Goal: Task Accomplishment & Management: Complete application form

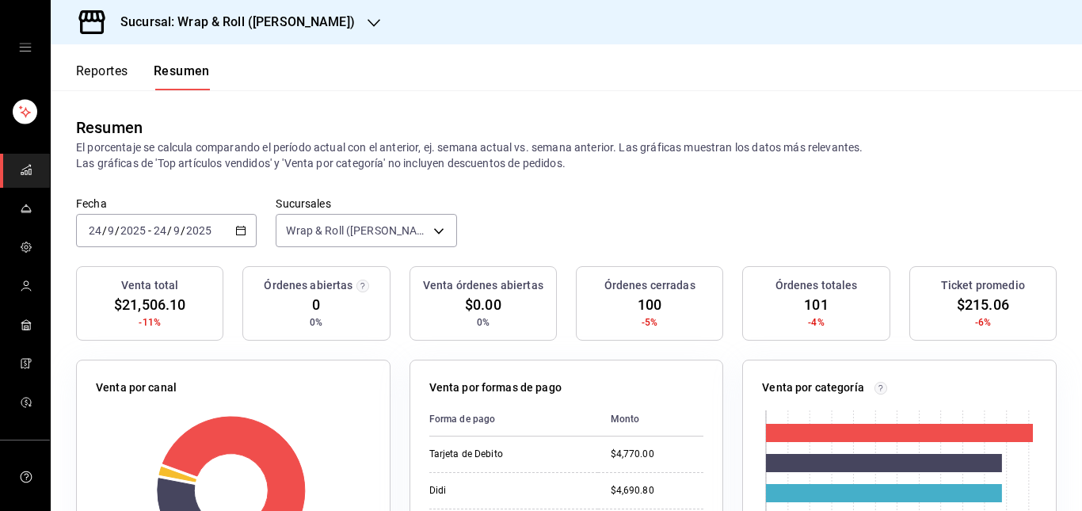
scroll to position [113, 0]
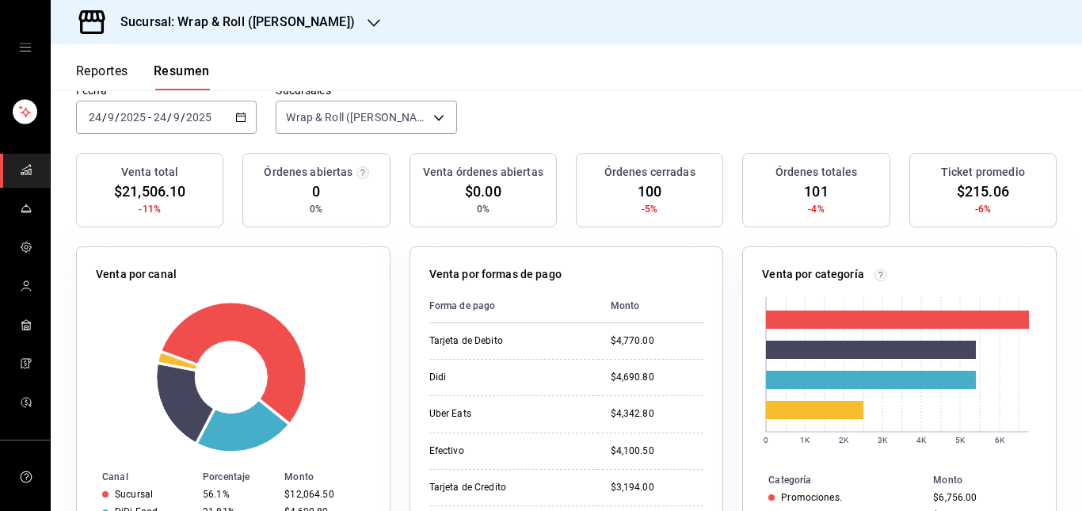
click at [21, 40] on div "mailbox folders" at bounding box center [25, 47] width 50 height 95
click at [21, 47] on icon "open drawer" at bounding box center [25, 47] width 13 height 13
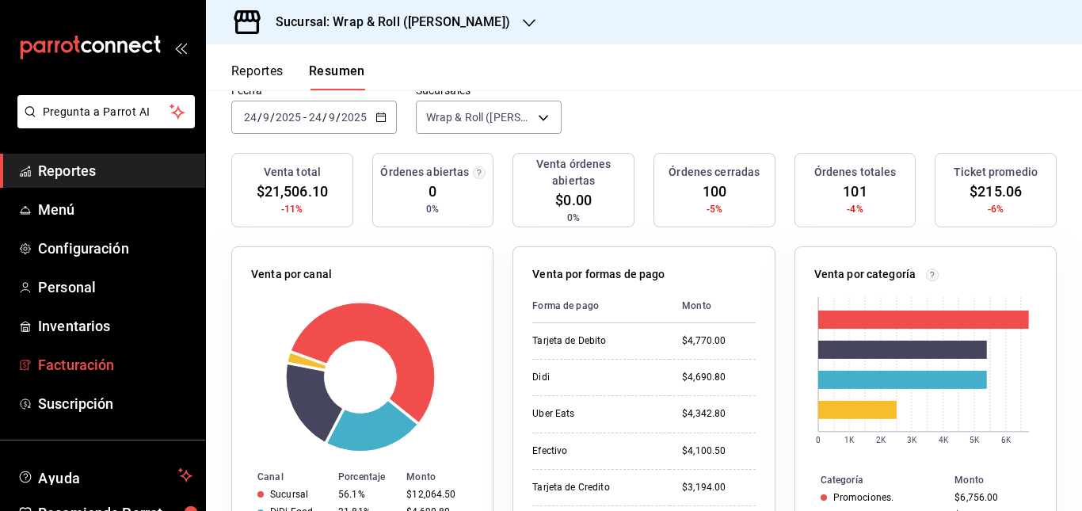
click at [84, 374] on span "Facturación" at bounding box center [115, 364] width 154 height 21
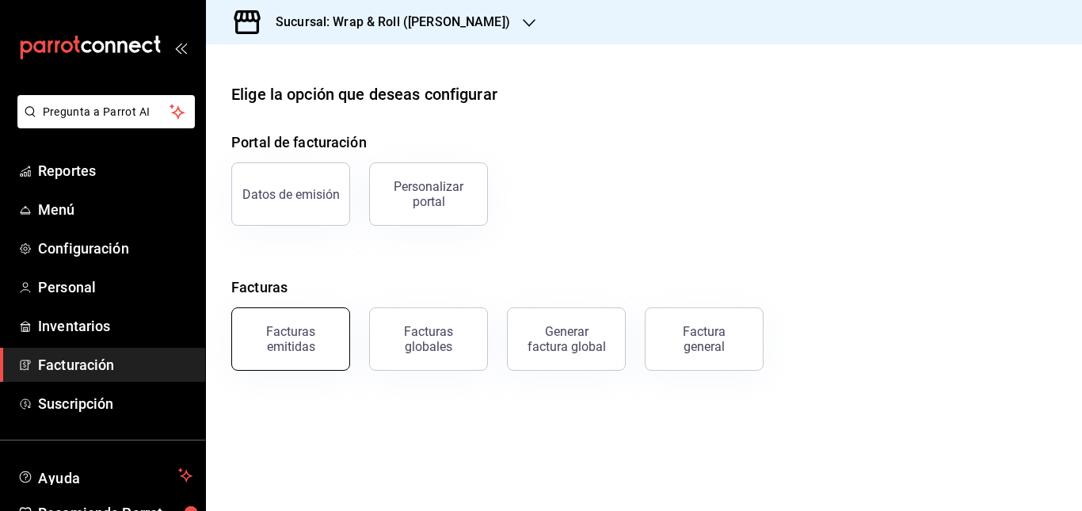
click at [284, 335] on div "Facturas emitidas" at bounding box center [291, 339] width 98 height 30
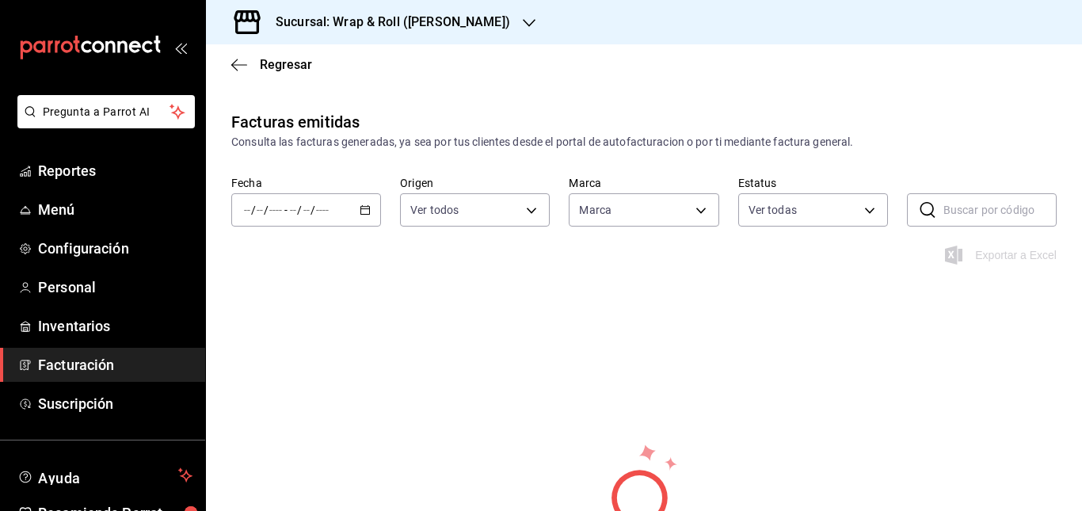
type input "7d263f60-237b-4a5e-827c-684bea1a4647"
click at [360, 202] on div "/ / - / /" at bounding box center [306, 209] width 150 height 33
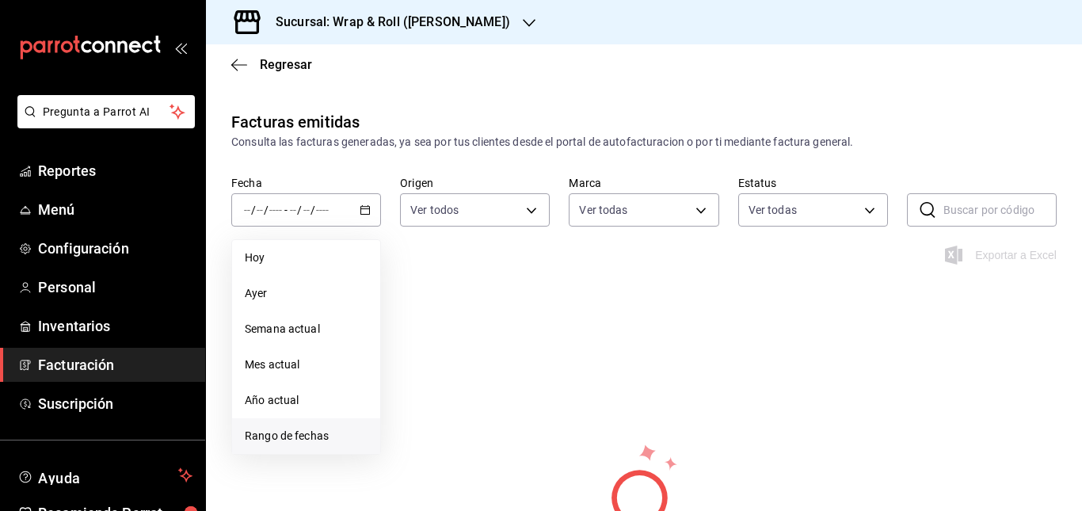
click at [294, 435] on span "Rango de fechas" at bounding box center [306, 436] width 123 height 17
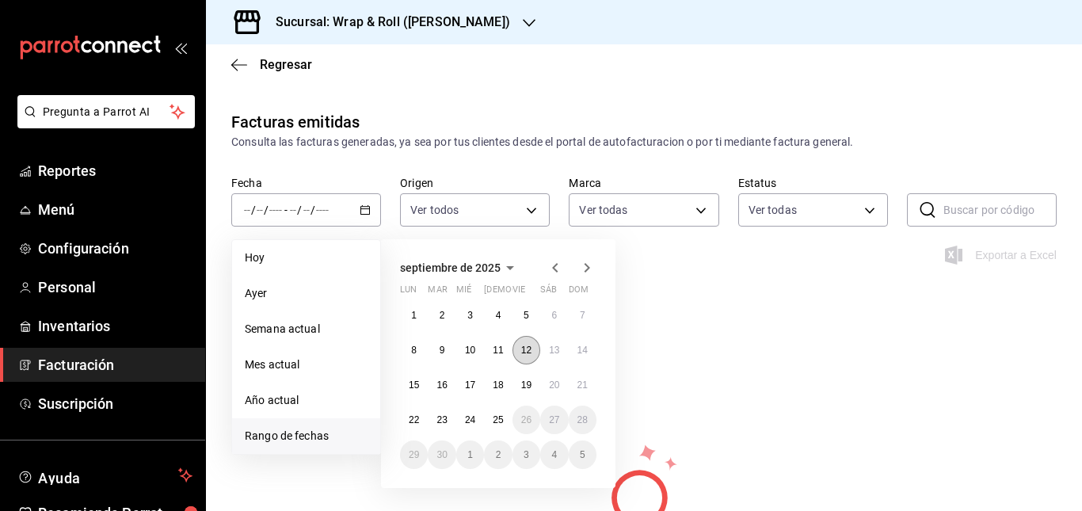
click at [528, 347] on abbr "12" at bounding box center [526, 350] width 10 height 11
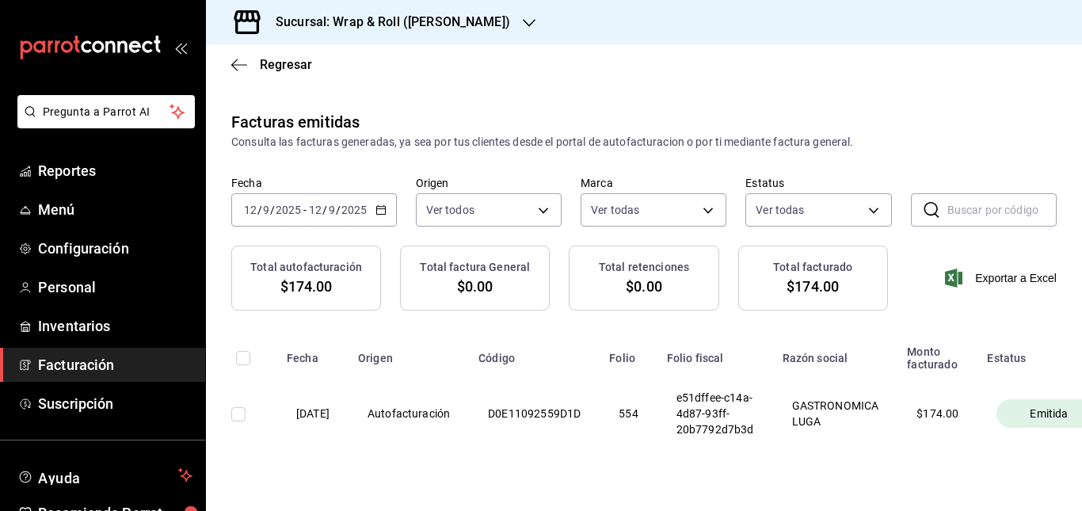
click at [374, 201] on div "[DATE] [DATE] - [DATE] [DATE]" at bounding box center [314, 209] width 166 height 33
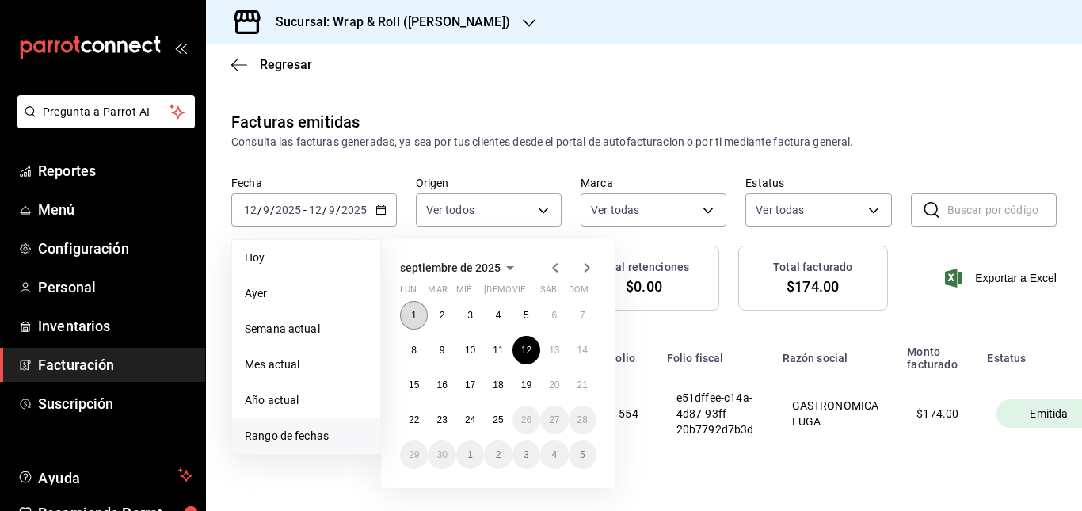
click at [418, 316] on button "1" at bounding box center [414, 315] width 28 height 29
click at [498, 419] on abbr "25" at bounding box center [498, 419] width 10 height 11
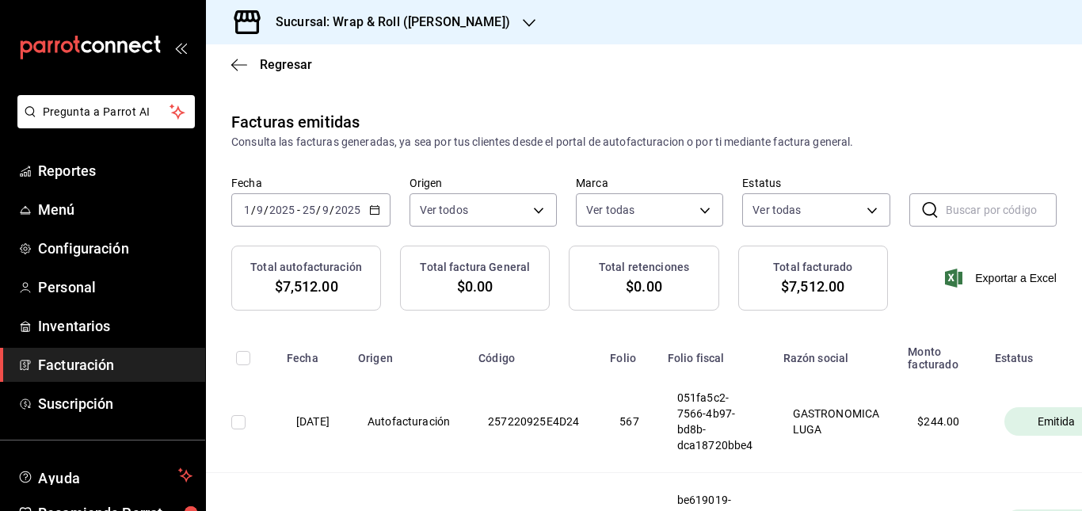
click at [996, 216] on input "text" at bounding box center [1001, 210] width 111 height 32
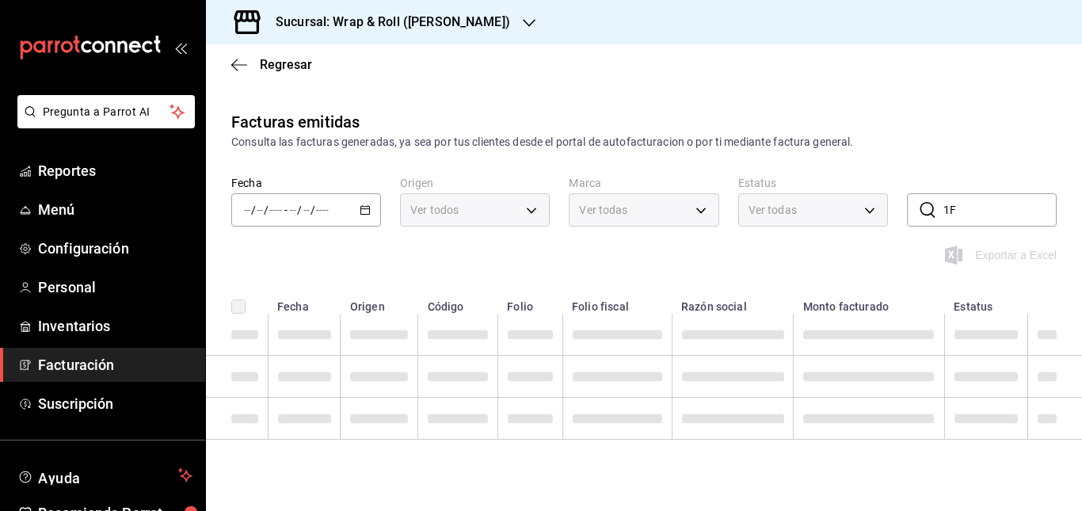
type input "1"
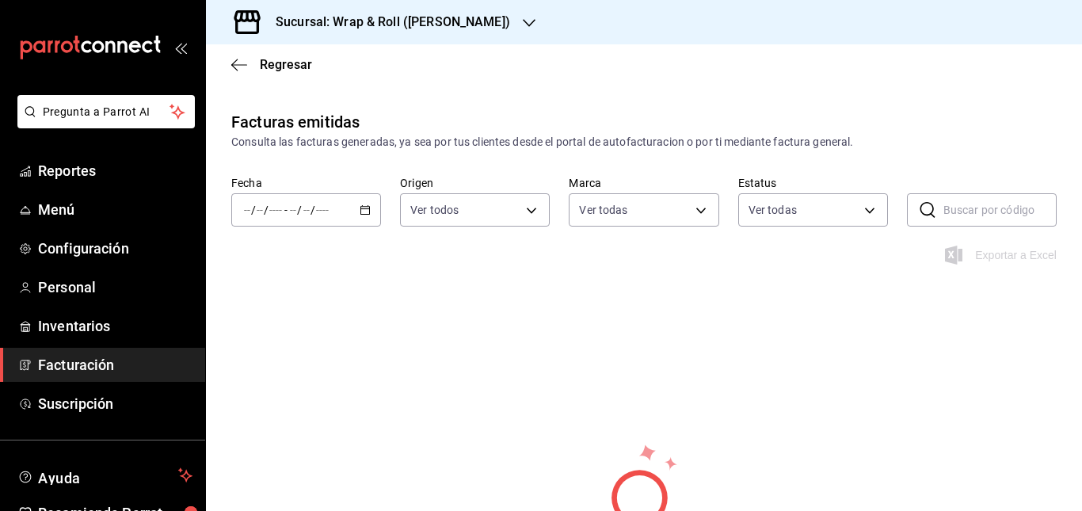
click at [348, 204] on div "/ / - / /" at bounding box center [306, 209] width 150 height 33
type input "7d263f60-237b-4a5e-827c-684bea1a4647"
click at [351, 196] on div "/ / - / /" at bounding box center [306, 209] width 150 height 33
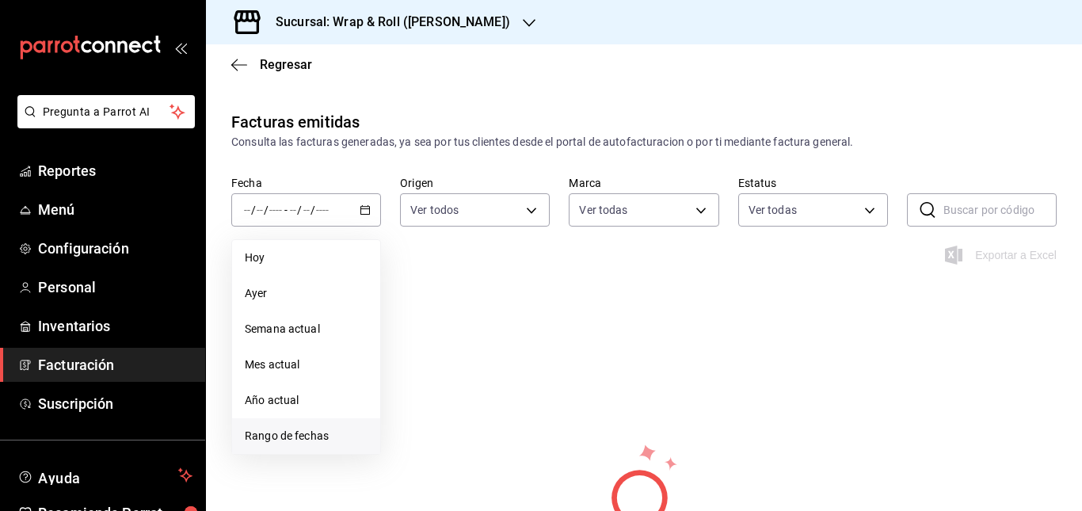
click at [315, 442] on span "Rango de fechas" at bounding box center [306, 436] width 123 height 17
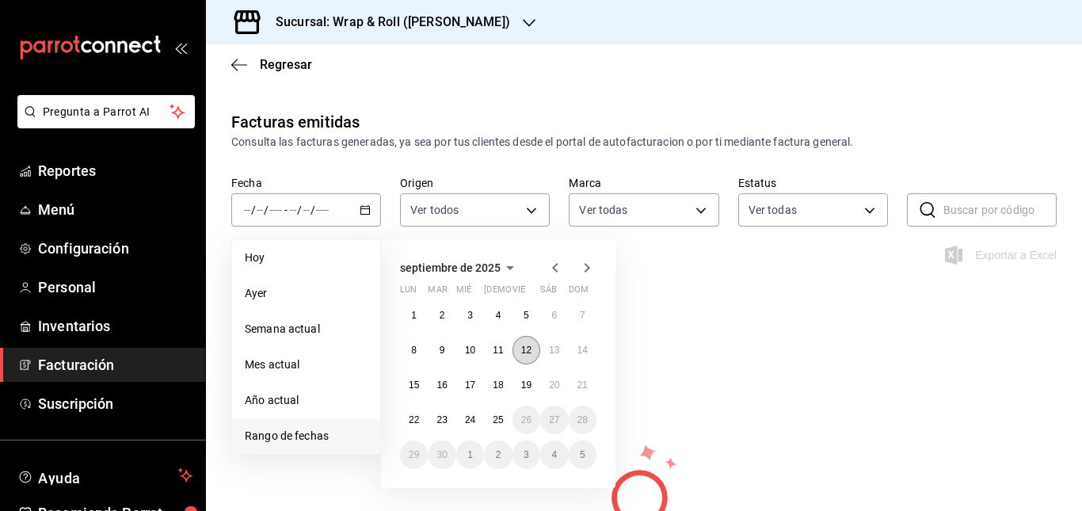
click at [521, 349] on abbr "12" at bounding box center [526, 350] width 10 height 11
click at [498, 424] on abbr "25" at bounding box center [498, 419] width 10 height 11
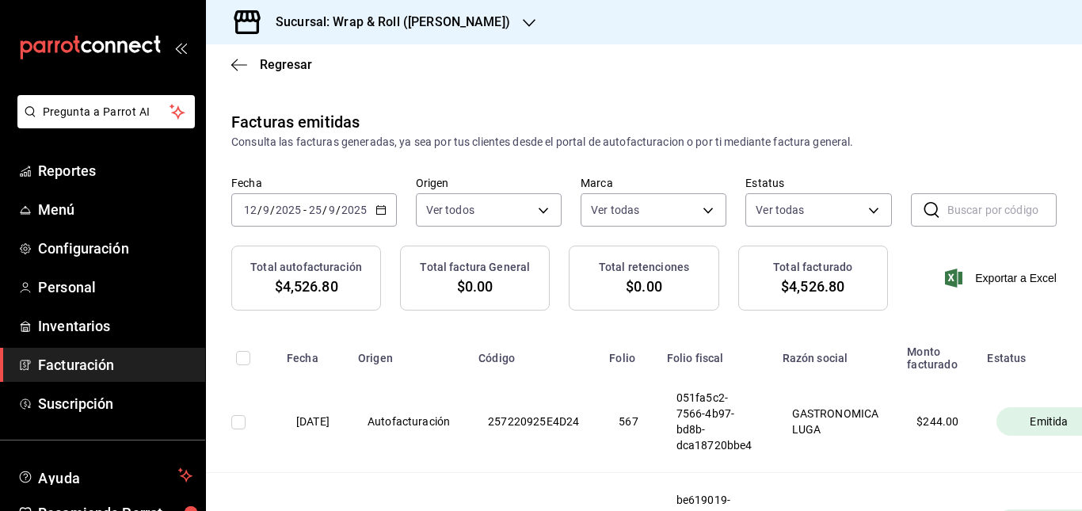
click at [953, 204] on input "text" at bounding box center [1001, 210] width 109 height 32
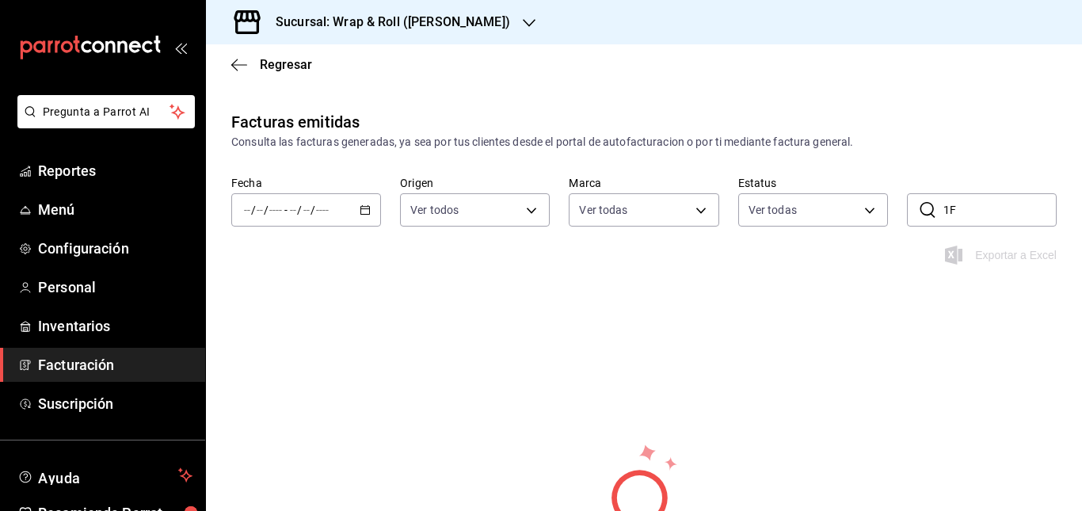
type input "1"
click at [336, 211] on div "/ / - / /" at bounding box center [306, 209] width 150 height 33
type input "ORDER_INVOICE,GENERAL_INVOICE"
type input "ACTIVE,PENDING_CANCELLATION,CANCELLED,PRE_CANCELLED"
type input "7d263f60-237b-4a5e-827c-684bea1a4647"
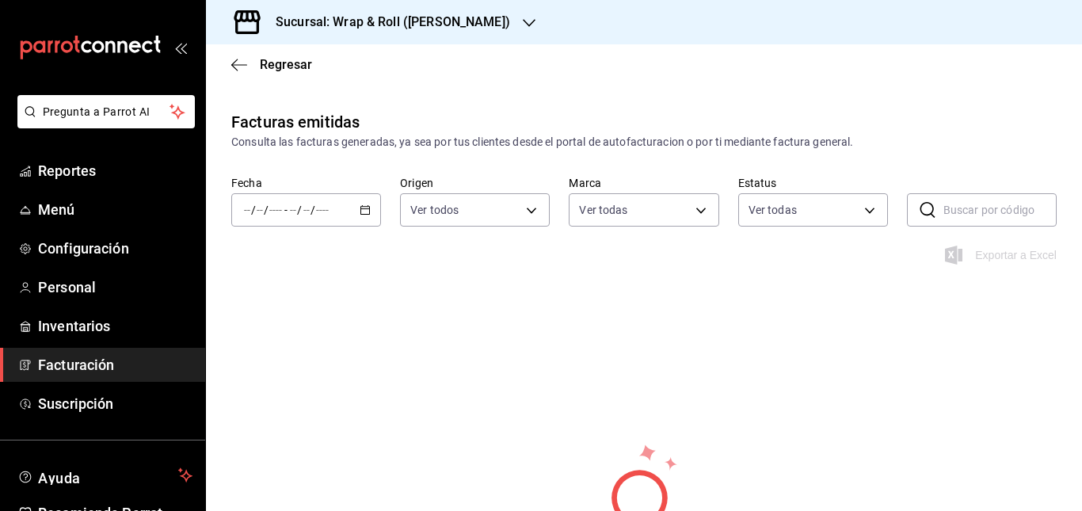
click at [345, 204] on div "/ / - / /" at bounding box center [306, 209] width 150 height 33
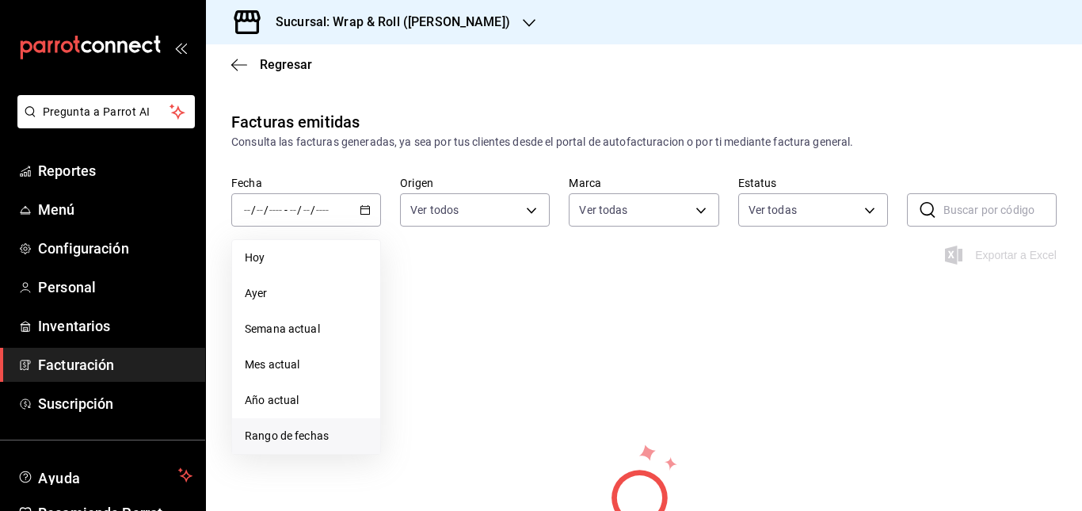
click at [300, 447] on li "Rango de fechas" at bounding box center [306, 436] width 148 height 36
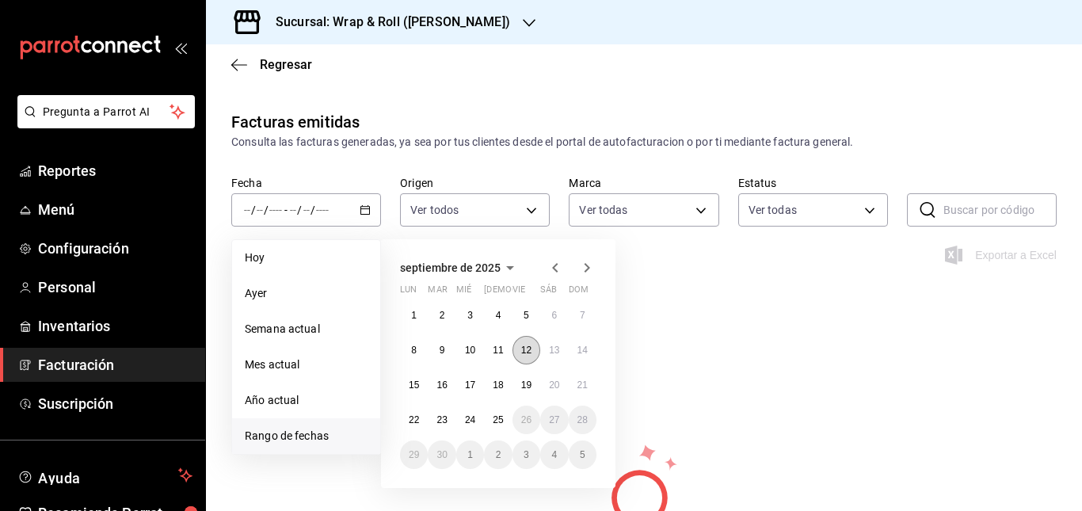
click at [521, 347] on abbr "12" at bounding box center [526, 350] width 10 height 11
click at [496, 415] on abbr "25" at bounding box center [498, 419] width 10 height 11
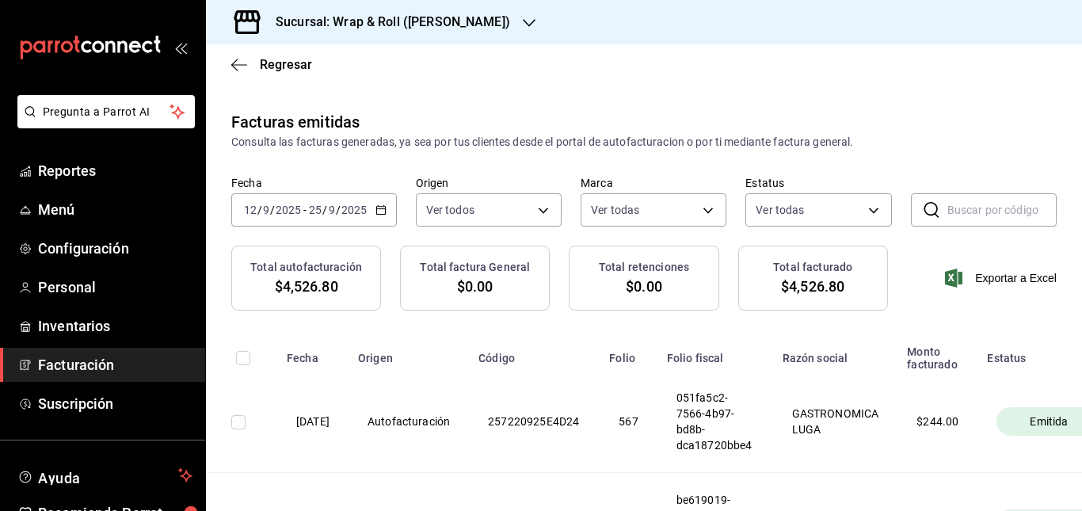
click at [987, 213] on input "text" at bounding box center [1001, 210] width 109 height 32
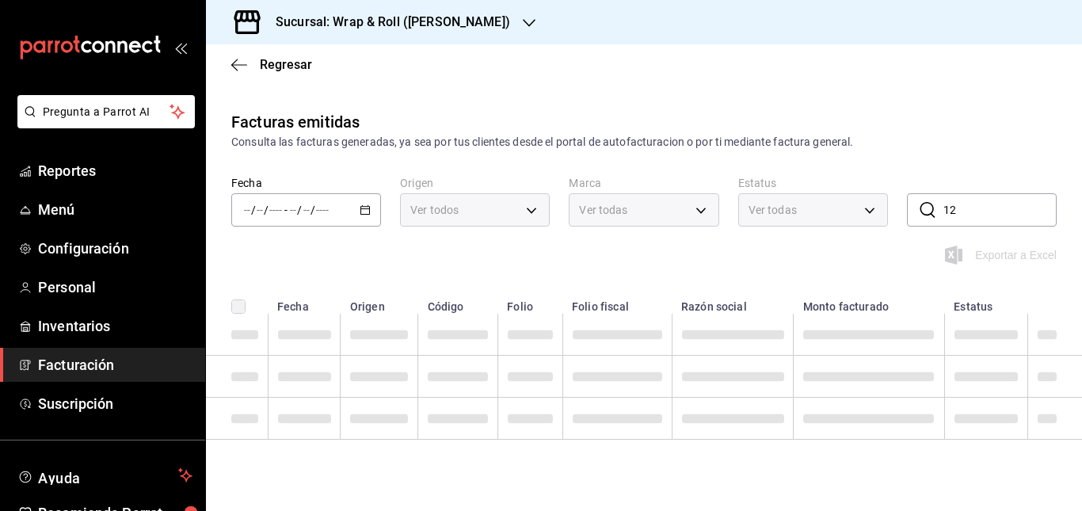
type input "1"
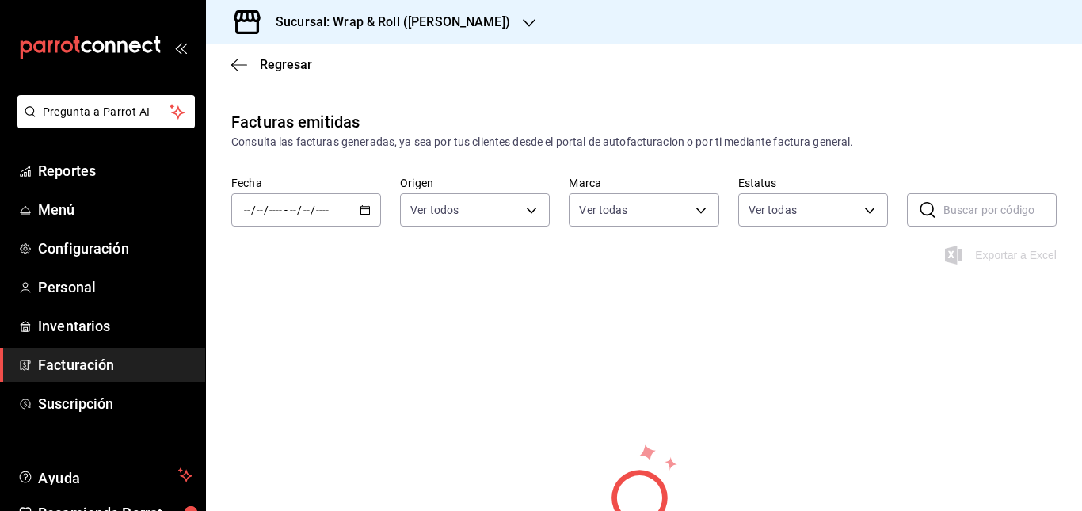
click at [82, 360] on span "Facturación" at bounding box center [115, 364] width 154 height 21
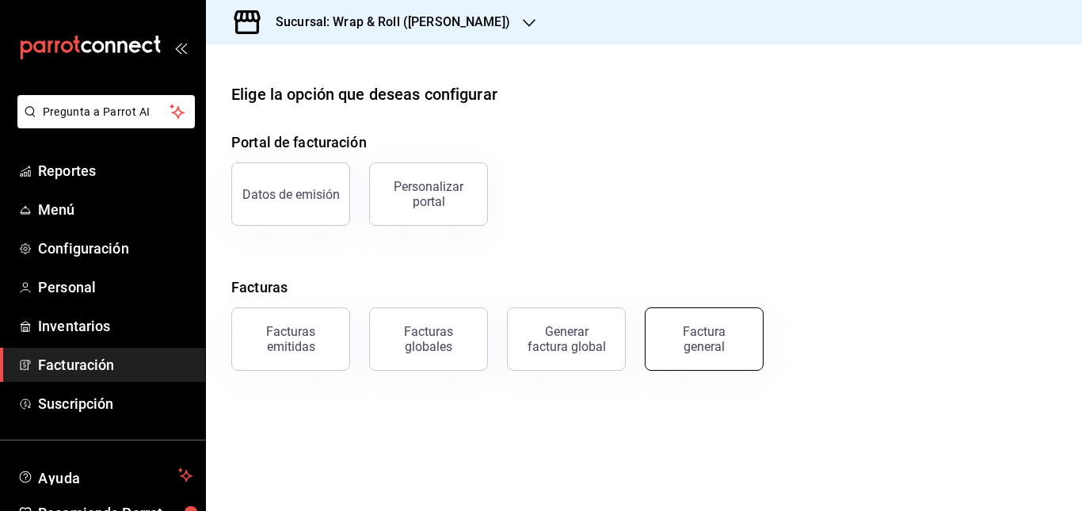
click at [709, 318] on button "Factura general" at bounding box center [704, 338] width 119 height 63
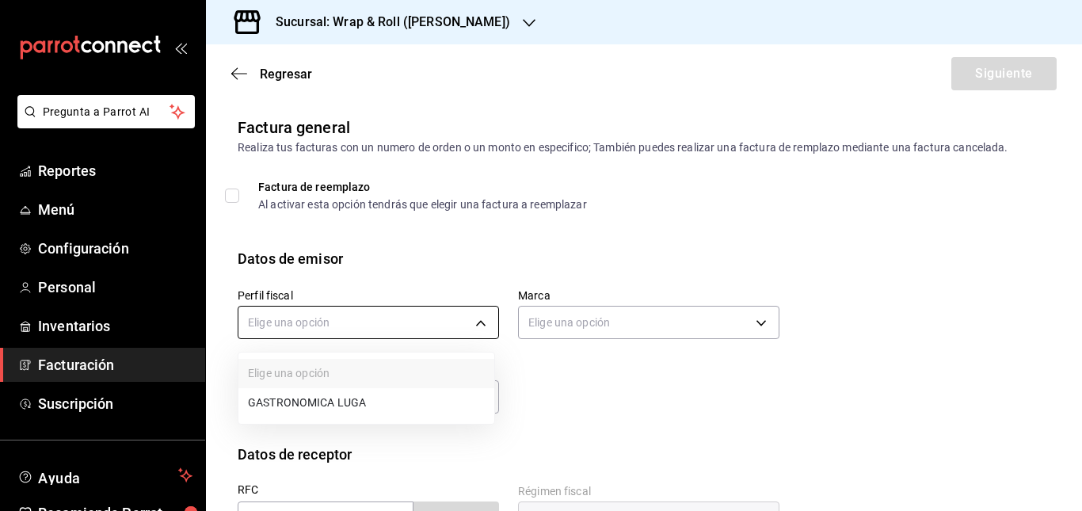
click at [436, 330] on body "Pregunta a Parrot AI Reportes Menú Configuración Personal Inventarios Facturaci…" at bounding box center [541, 255] width 1082 height 511
click at [413, 397] on li "GASTRONOMICA LUGA" at bounding box center [366, 402] width 256 height 29
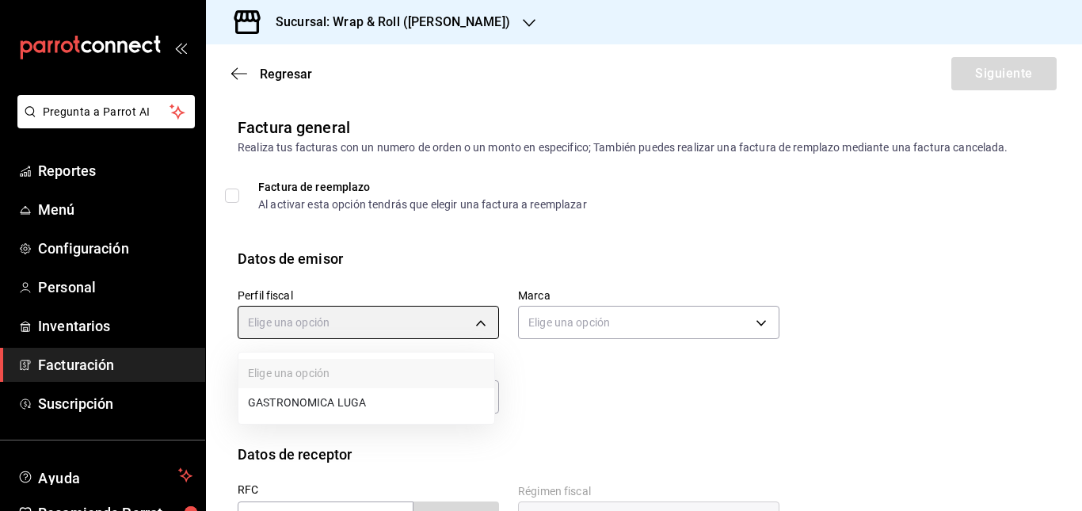
type input "06c159af-19ab-4a86-a856-7f9352d05b7a"
type input "7d263f60-237b-4a5e-827c-684bea1a4647"
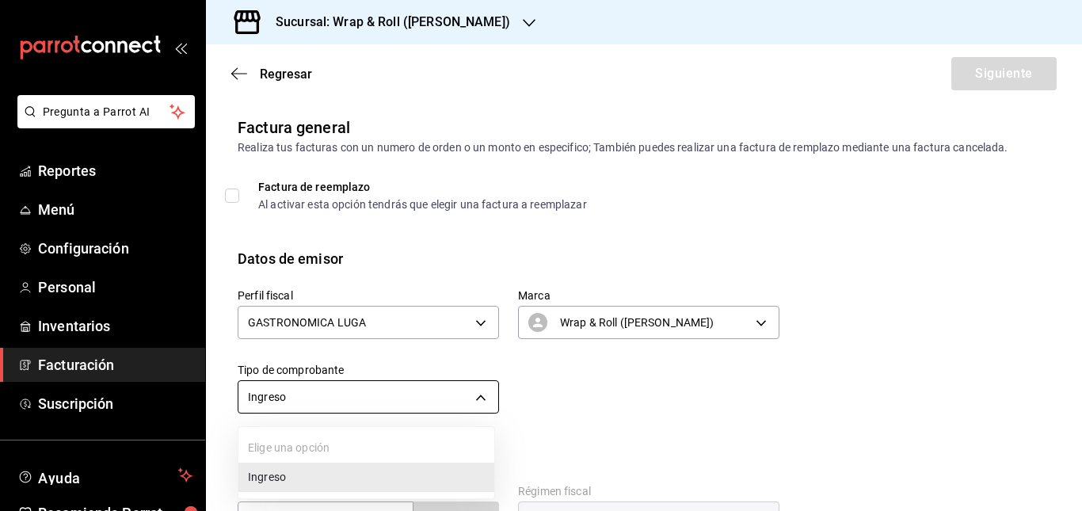
click at [418, 395] on body "Pregunta a Parrot AI Reportes Menú Configuración Personal Inventarios Facturaci…" at bounding box center [541, 255] width 1082 height 511
click at [606, 372] on div at bounding box center [541, 255] width 1082 height 511
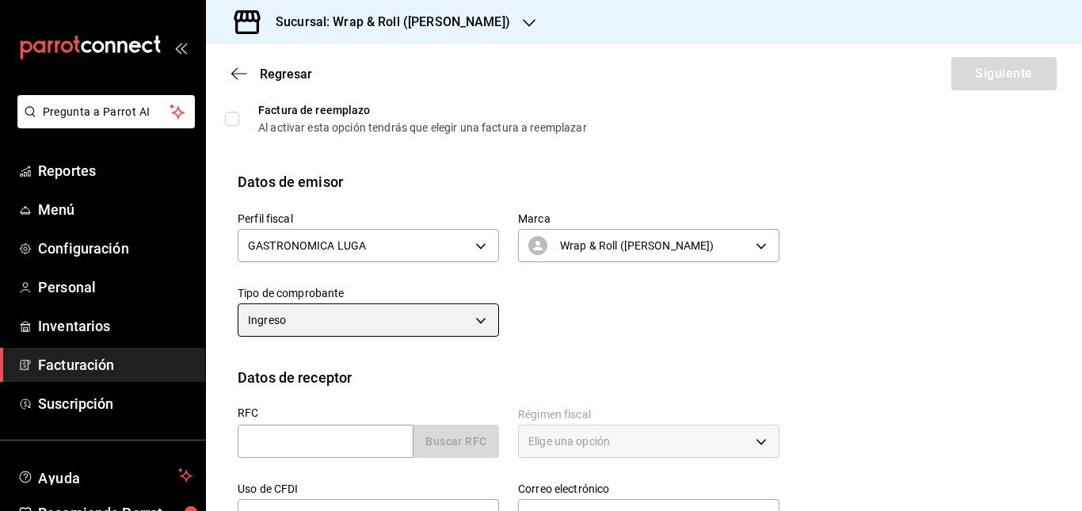
scroll to position [78, 0]
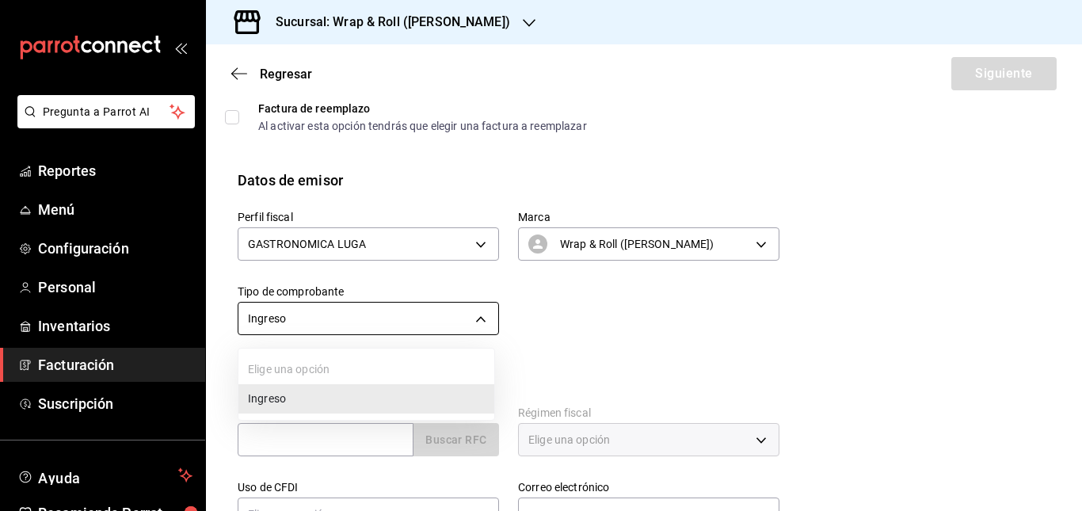
click at [461, 320] on body "Pregunta a Parrot AI Reportes Menú Configuración Personal Inventarios Facturaci…" at bounding box center [541, 255] width 1082 height 511
click at [389, 367] on ul "Elige una opción Ingreso" at bounding box center [366, 384] width 256 height 71
click at [555, 341] on div at bounding box center [541, 255] width 1082 height 511
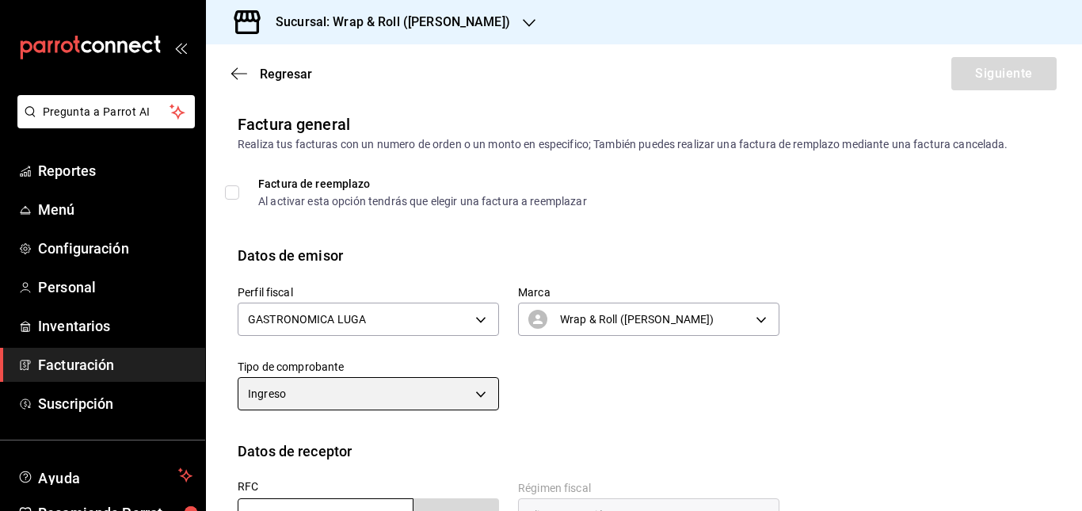
scroll to position [0, 0]
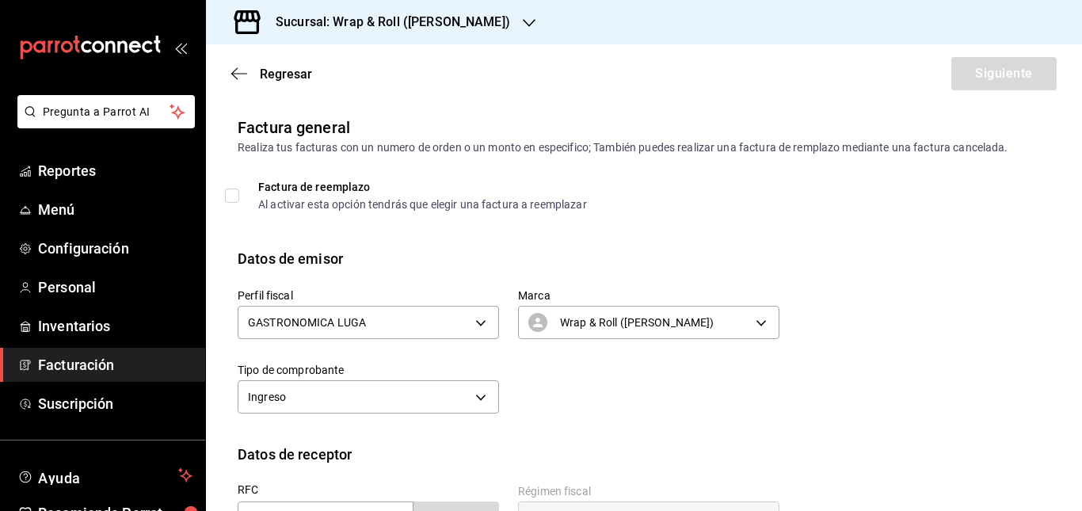
click at [524, 365] on div "Perfil fiscal GASTRONOMICA LUGA 06c159af-19ab-4a86-a856-7f9352d05b7a Marca Wrap…" at bounding box center [499, 343] width 561 height 149
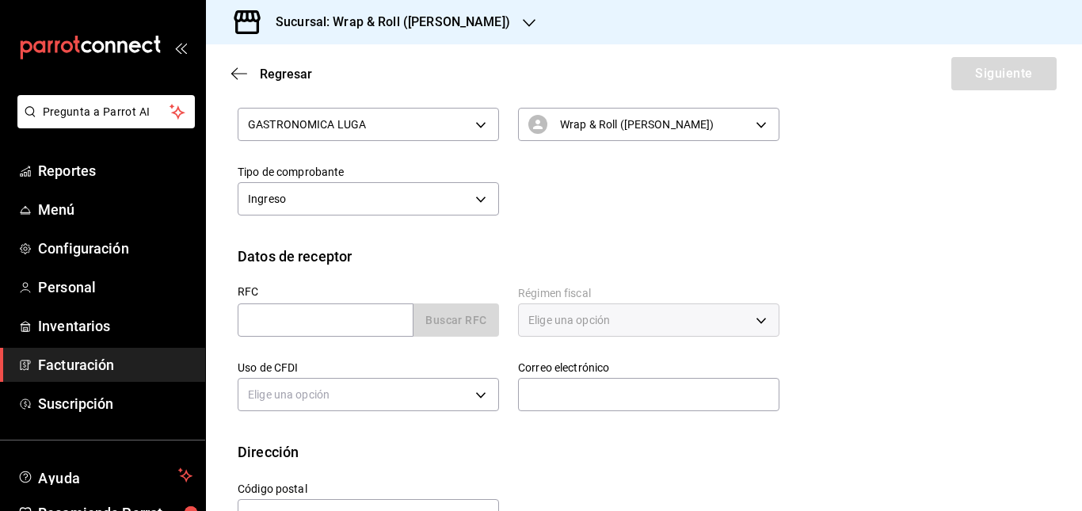
scroll to position [199, 0]
click at [337, 320] on input "text" at bounding box center [326, 319] width 176 height 33
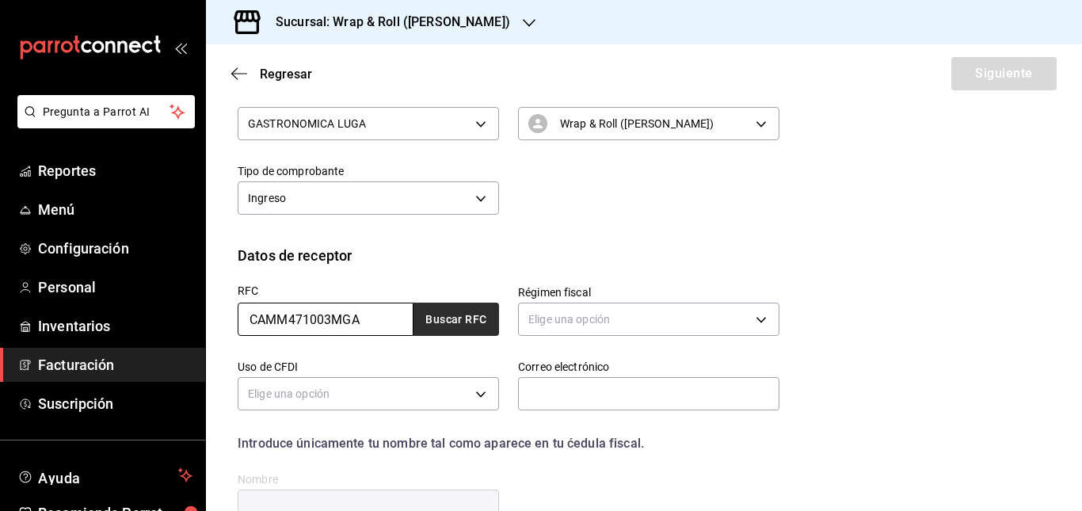
type input "CAMM471003MGA"
click at [461, 307] on button "Buscar RFC" at bounding box center [456, 319] width 86 height 33
click at [386, 318] on input "CAMM471003MGA" at bounding box center [326, 319] width 176 height 33
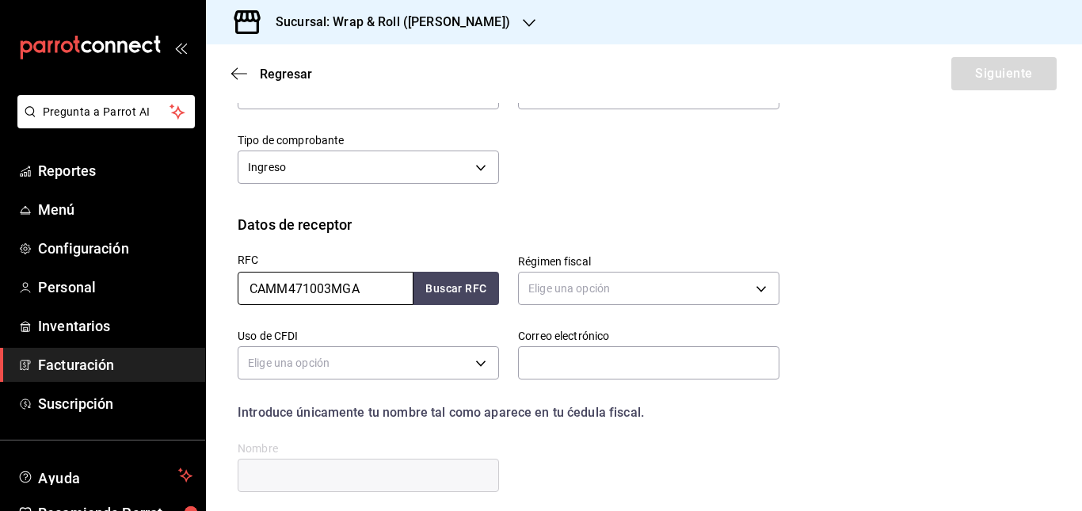
scroll to position [231, 0]
click at [394, 284] on input "CAMM471003MGA" at bounding box center [326, 286] width 176 height 33
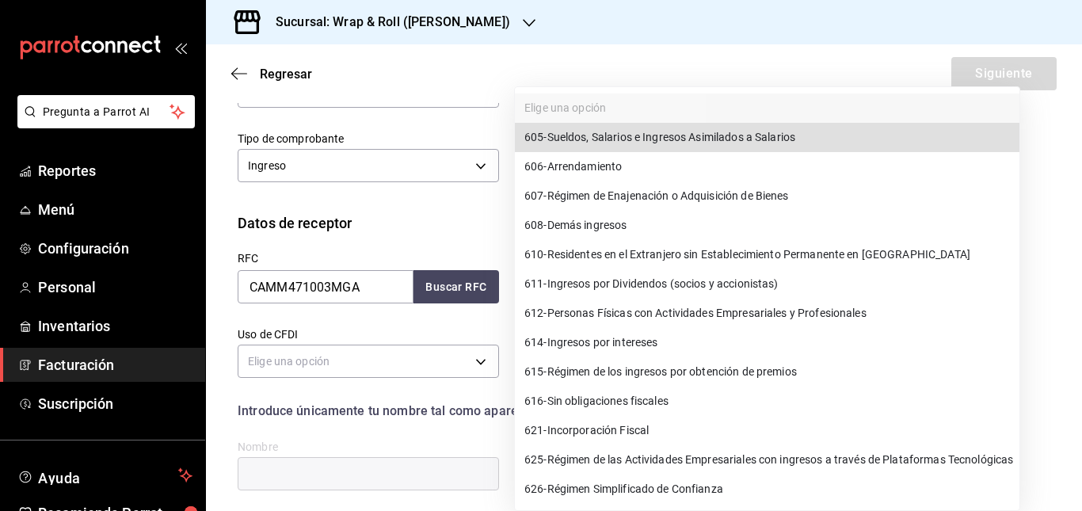
click at [615, 281] on body "Pregunta a Parrot AI Reportes Menú Configuración Personal Inventarios Facturaci…" at bounding box center [541, 255] width 1082 height 511
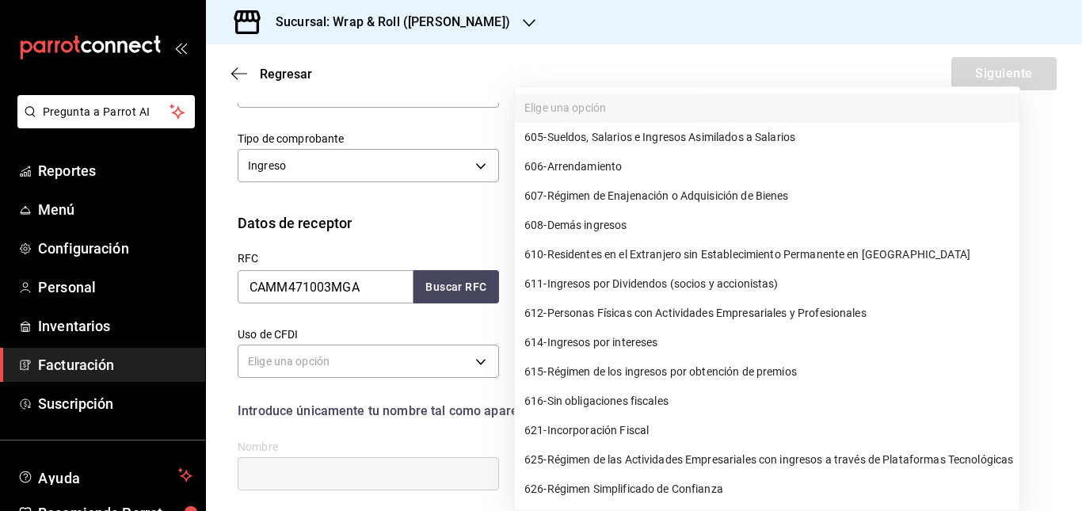
click at [638, 304] on li "612 - Personas Físicas con Actividades Empresariales y Profesionales" at bounding box center [767, 313] width 505 height 29
type input "612"
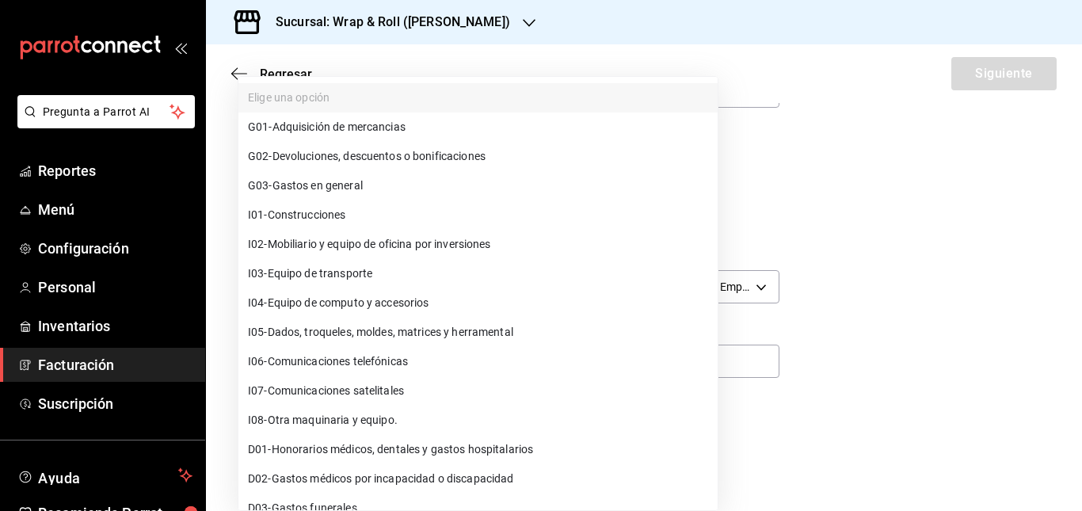
click at [454, 359] on body "Pregunta a Parrot AI Reportes Menú Configuración Personal Inventarios Facturaci…" at bounding box center [541, 255] width 1082 height 511
click at [859, 265] on div at bounding box center [541, 255] width 1082 height 511
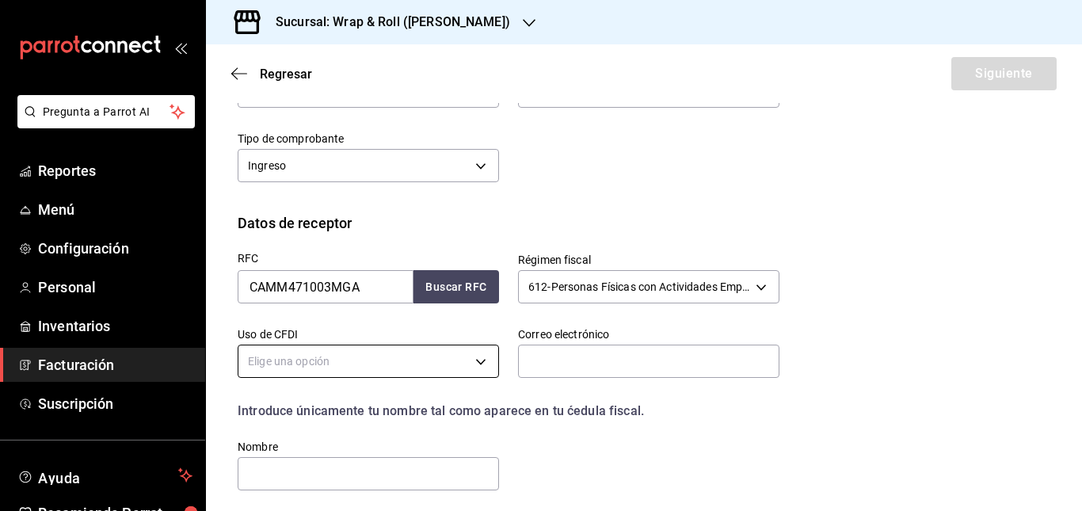
click at [455, 364] on body "Pregunta a Parrot AI Reportes Menú Configuración Personal Inventarios Facturaci…" at bounding box center [541, 255] width 1082 height 511
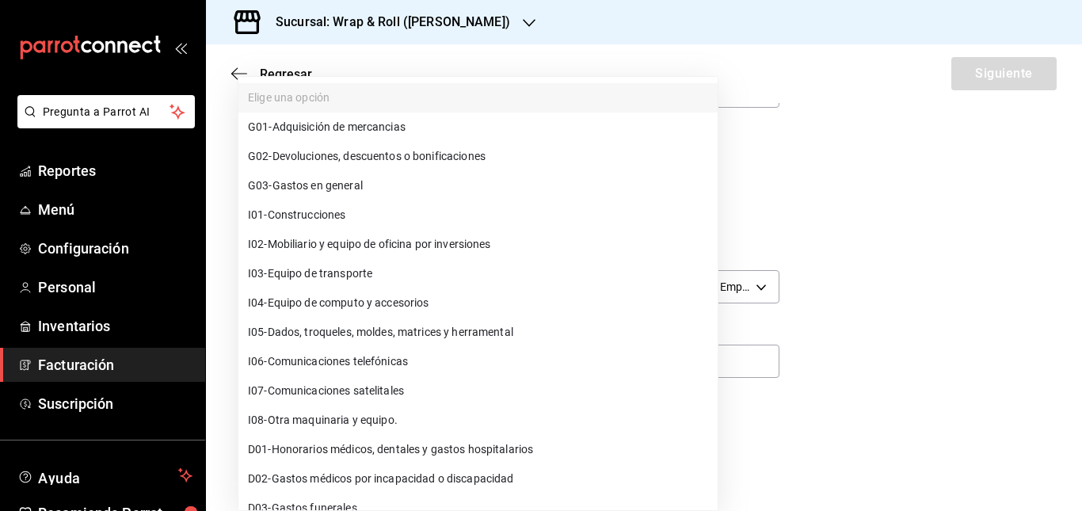
click at [486, 181] on li "G03 - Gastos en general" at bounding box center [477, 185] width 479 height 29
type input "G03"
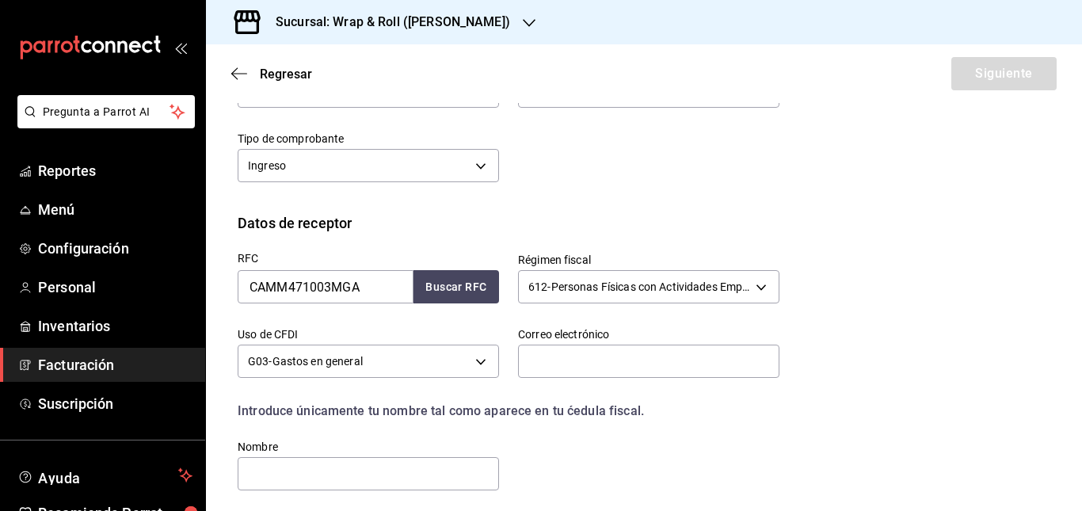
click at [672, 208] on div "Perfil fiscal GASTRONOMICA LUGA 06c159af-19ab-4a86-a856-7f9352d05b7a Marca Wrap…" at bounding box center [644, 125] width 813 height 174
click at [621, 359] on input "text" at bounding box center [648, 361] width 261 height 33
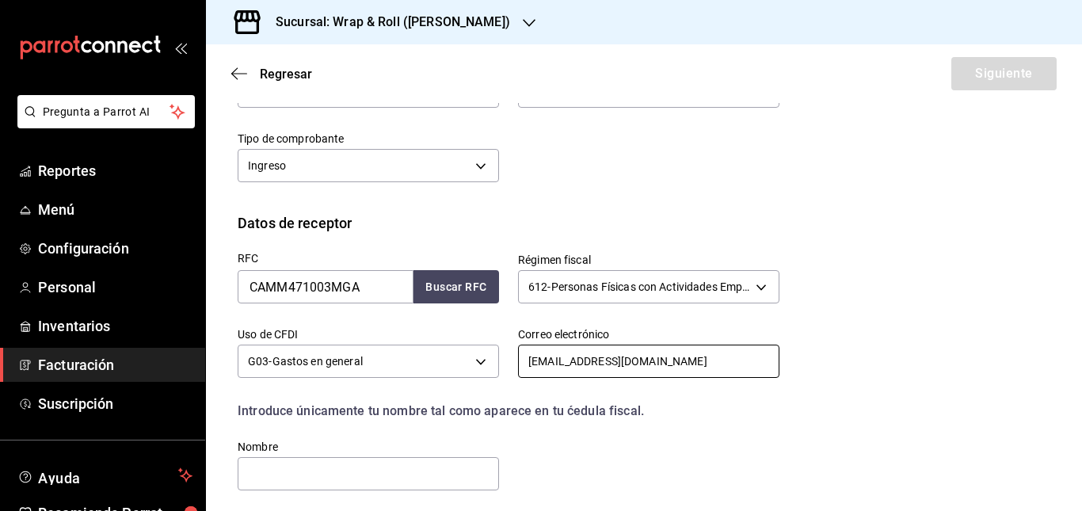
type input "consultec.admon@gmail.com"
click at [850, 348] on div "RFC CAMM471003MGA Buscar RFC Régimen fiscal 612 - Personas Físicas con Activida…" at bounding box center [644, 376] width 813 height 284
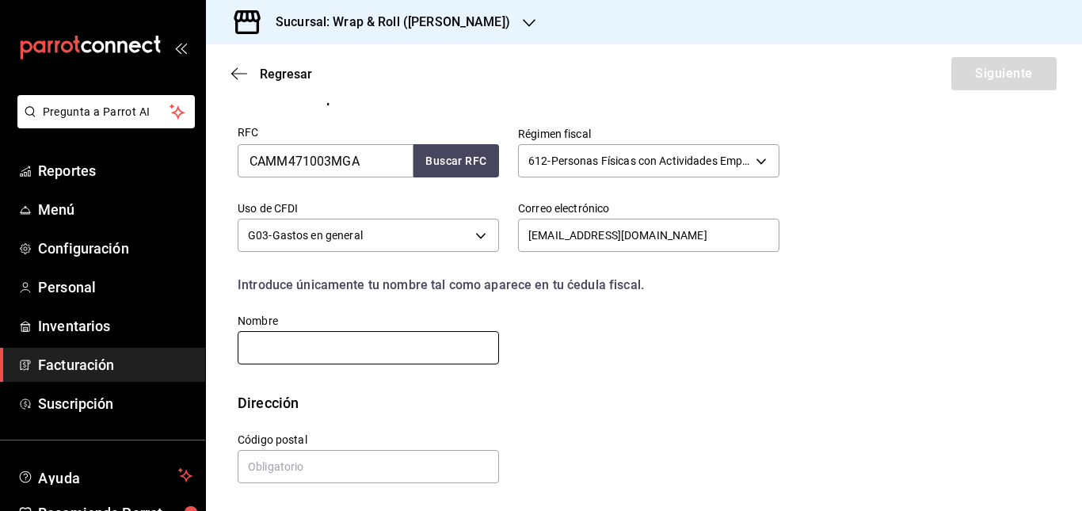
click at [398, 349] on input "text" at bounding box center [368, 347] width 261 height 33
click at [623, 368] on div "RFC CAMM471003MGA Buscar RFC Régimen fiscal 612 - Personas Físicas con Activida…" at bounding box center [644, 250] width 813 height 284
click at [417, 469] on input "text" at bounding box center [368, 466] width 261 height 33
type input "22030"
click at [569, 429] on div "Calle # exterior # interior Código postal 22030 Estado ​ Municipio ​ Colonia ​" at bounding box center [499, 449] width 561 height 72
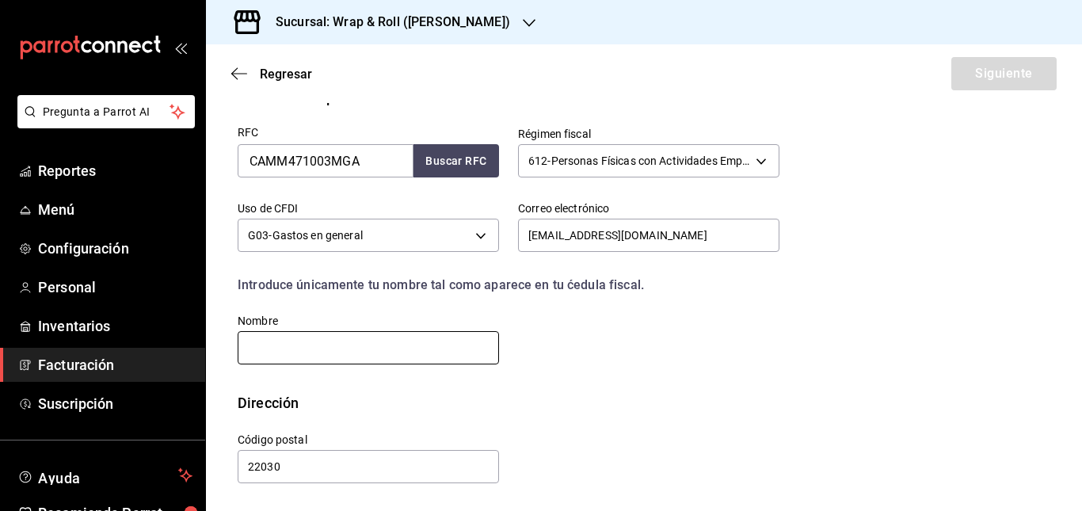
click at [454, 348] on input "text" at bounding box center [368, 347] width 261 height 33
click at [596, 371] on div "RFC CAMM471003MGA Buscar RFC Régimen fiscal 612 - Personas Físicas con Activida…" at bounding box center [644, 250] width 813 height 284
